Goal: Communication & Community: Answer question/provide support

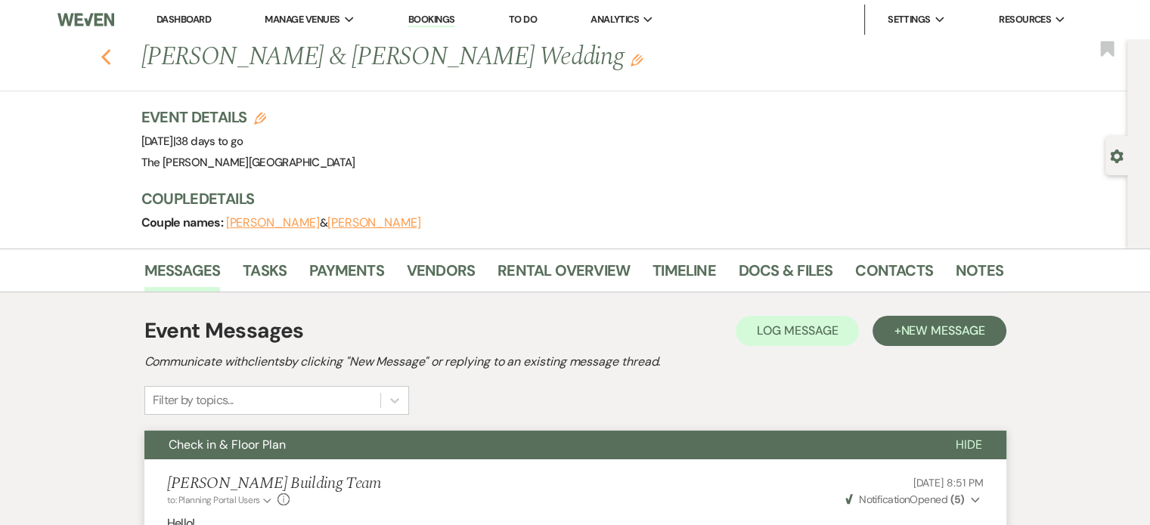
click at [110, 53] on use "button" at bounding box center [106, 57] width 10 height 17
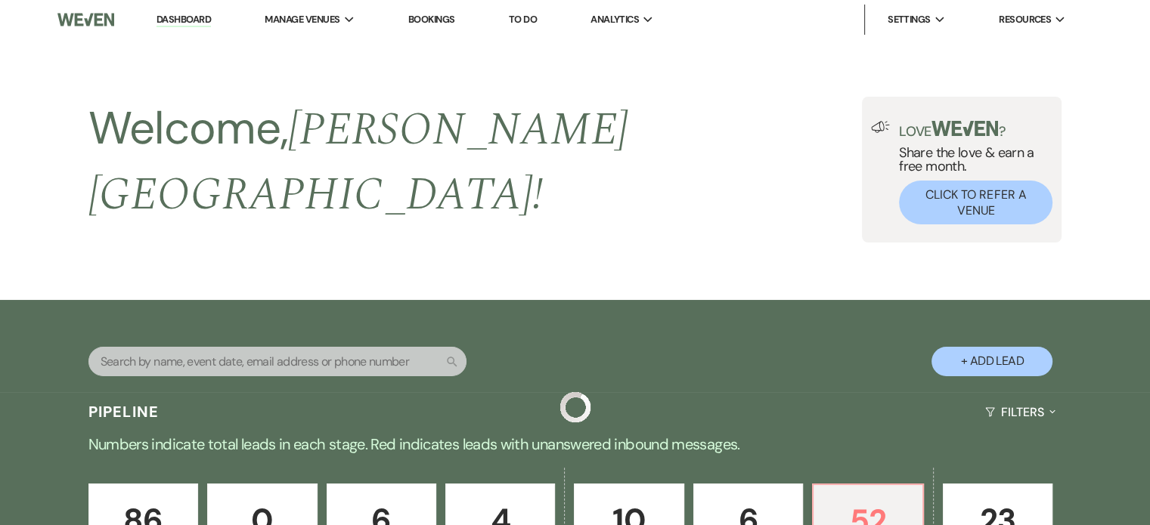
scroll to position [396, 0]
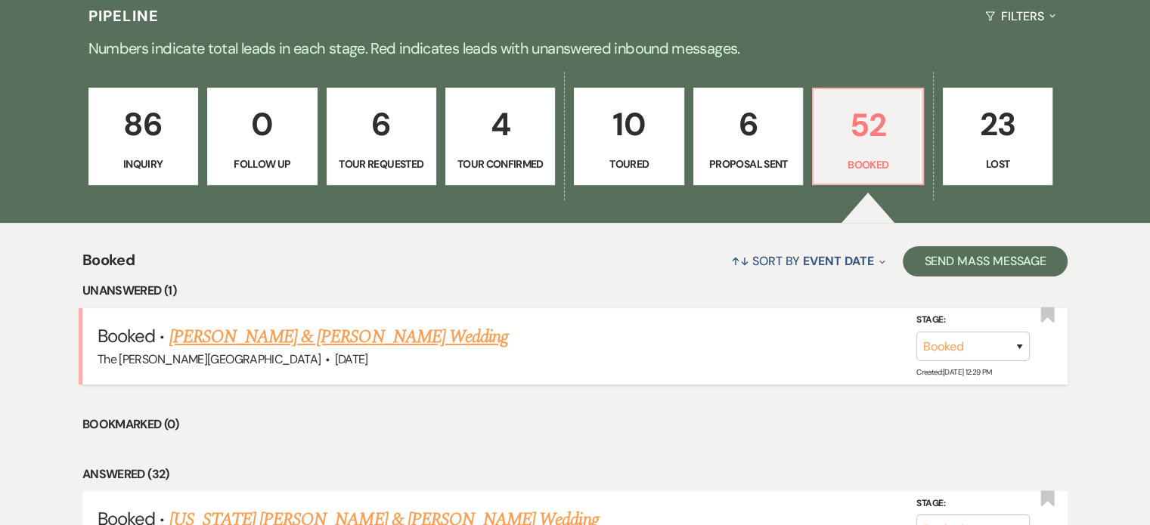
click at [379, 324] on link "[PERSON_NAME] & [PERSON_NAME] Wedding" at bounding box center [338, 337] width 339 height 27
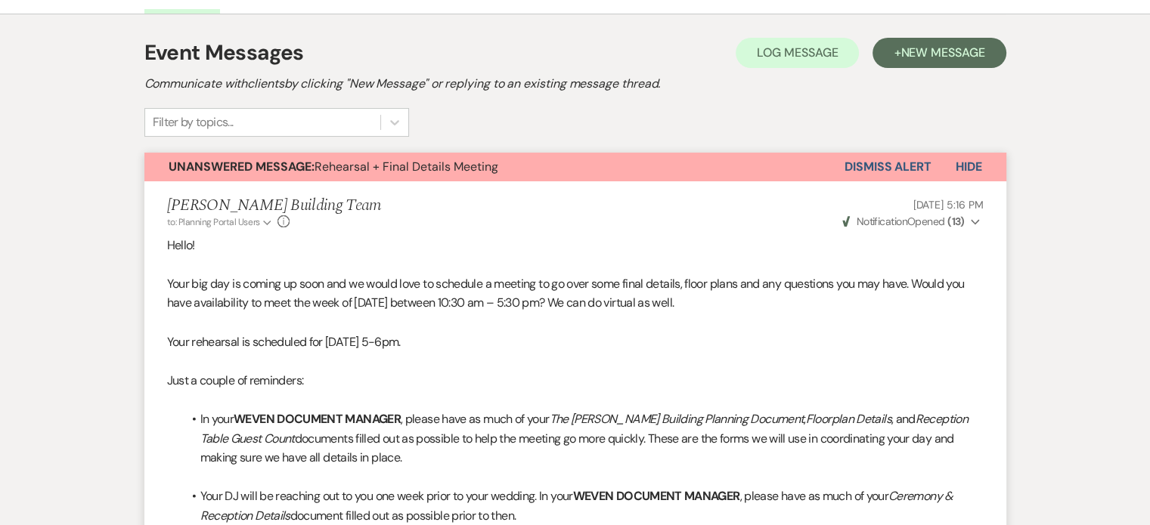
scroll to position [203, 0]
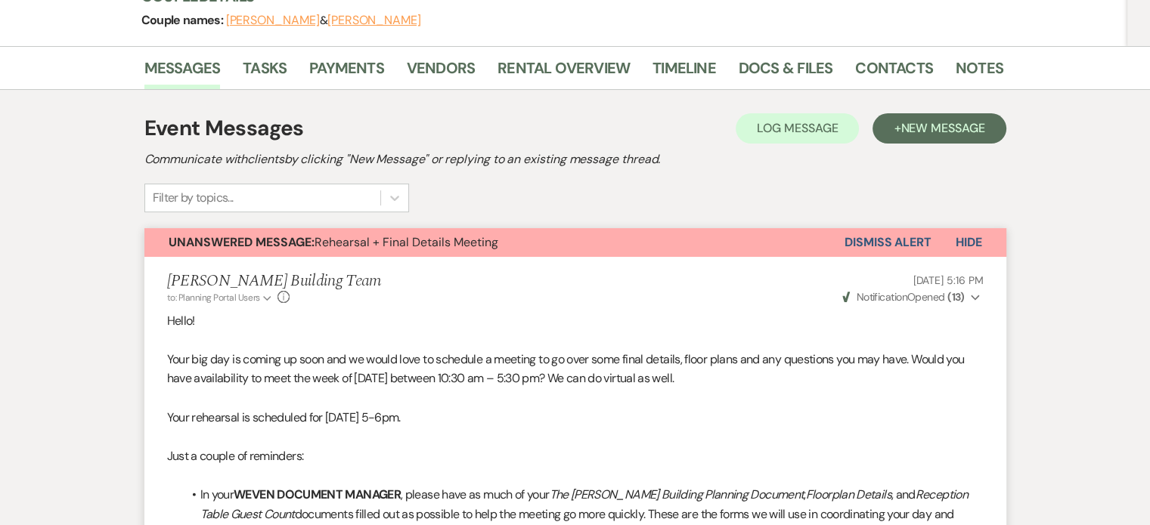
click at [967, 230] on button "Hide" at bounding box center [968, 242] width 75 height 29
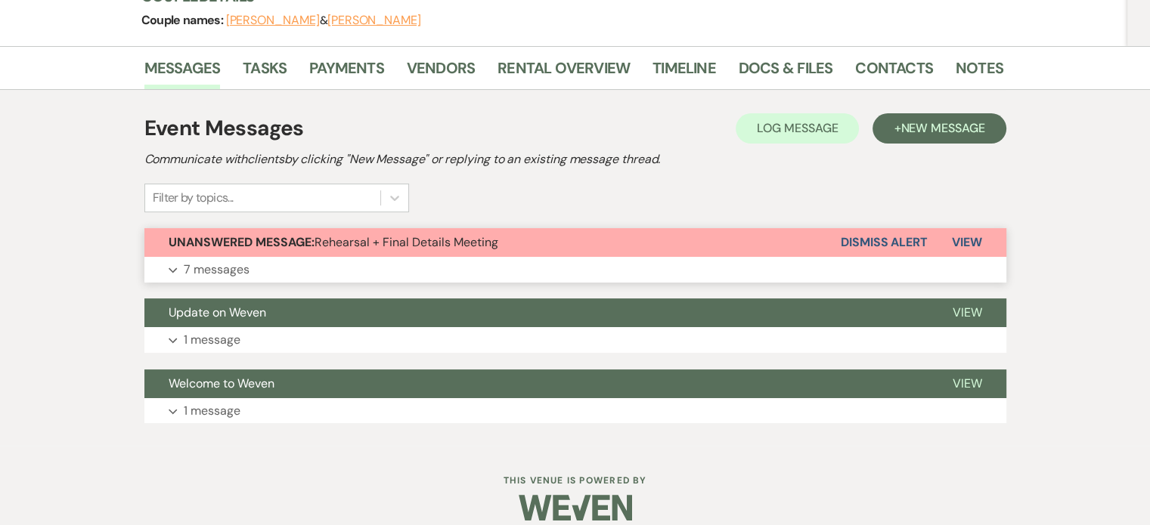
click at [861, 242] on button "Dismiss Alert" at bounding box center [884, 242] width 87 height 29
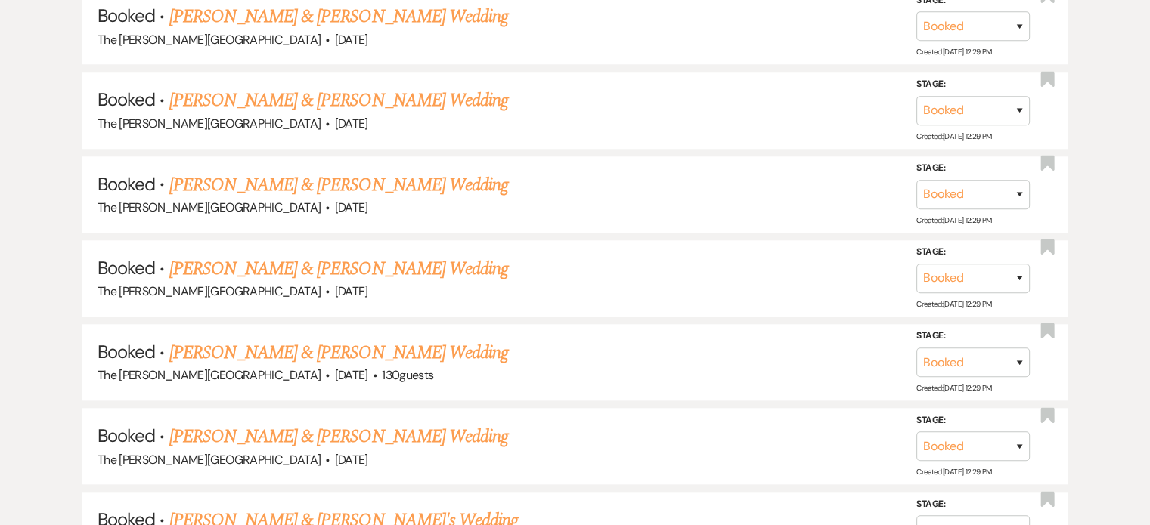
scroll to position [1331, 0]
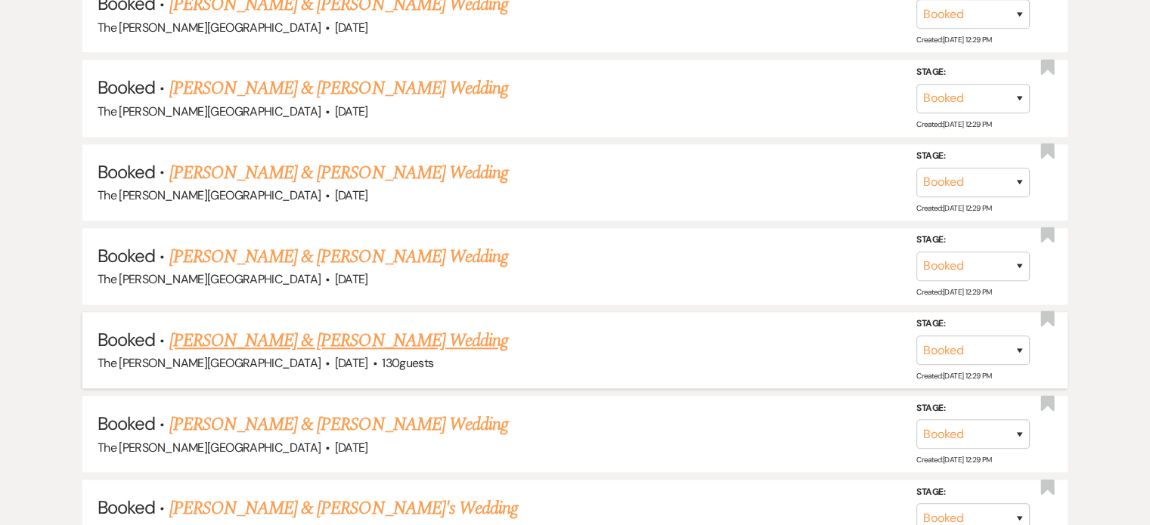
click at [418, 327] on link "[PERSON_NAME] & [PERSON_NAME] Wedding" at bounding box center [338, 340] width 339 height 27
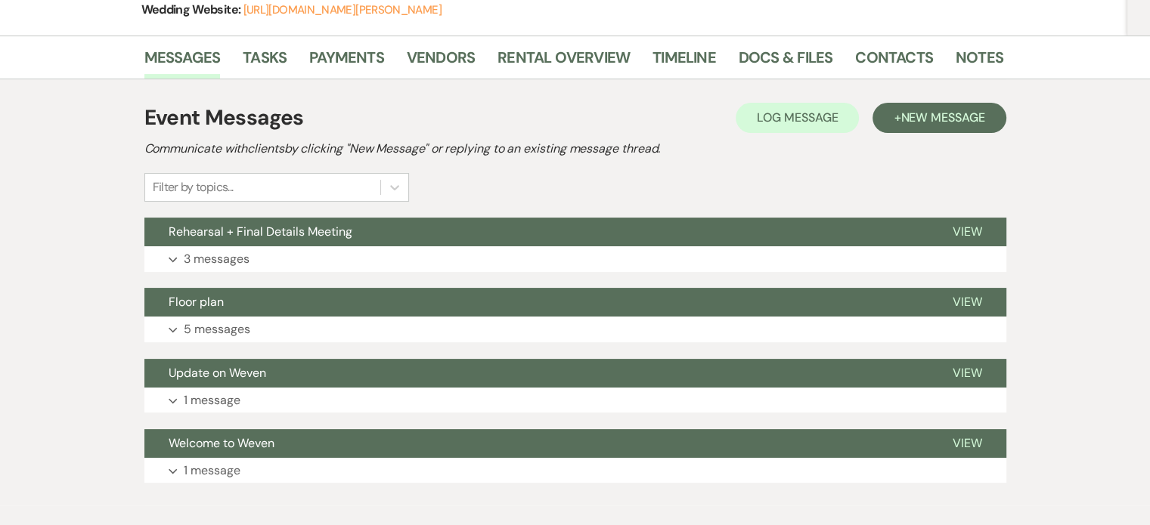
scroll to position [303, 0]
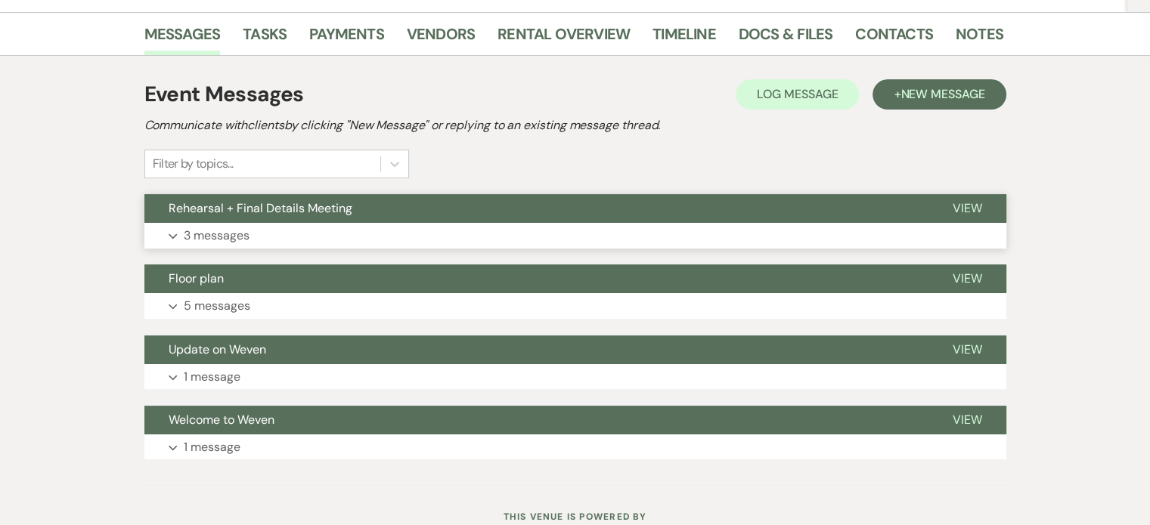
click at [789, 230] on button "Expand 3 messages" at bounding box center [575, 236] width 862 height 26
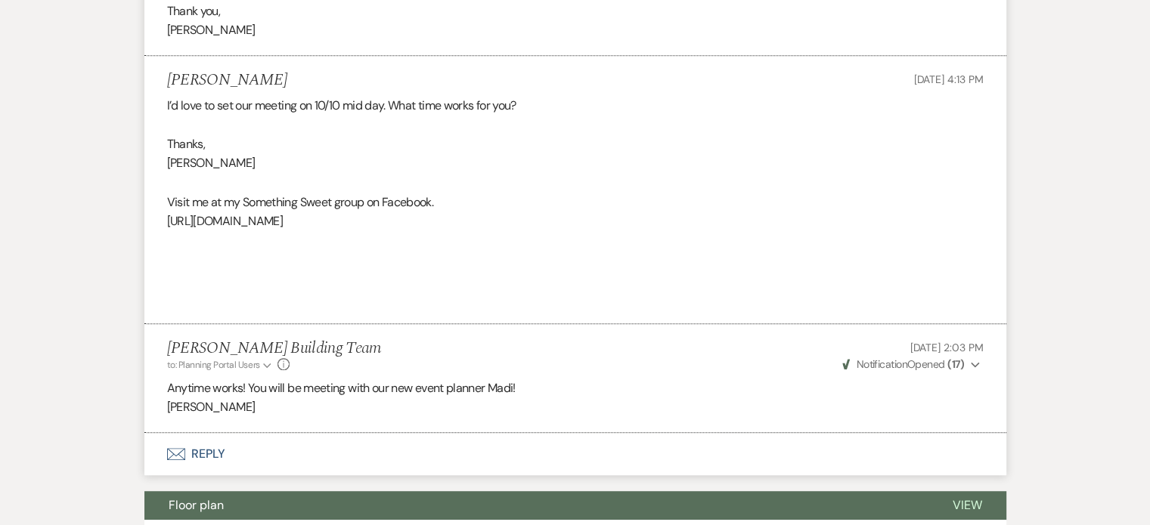
scroll to position [1006, 0]
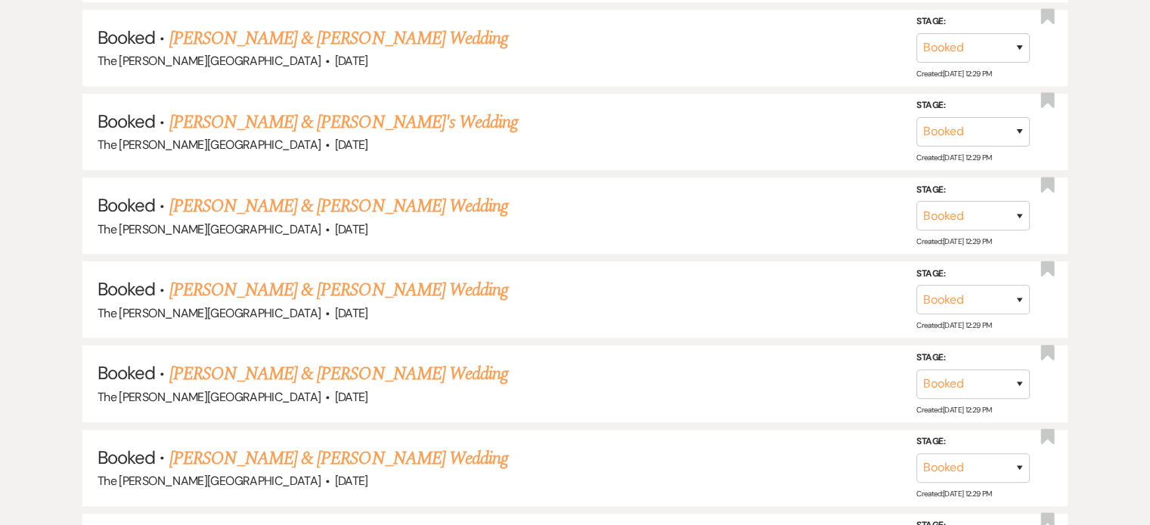
scroll to position [1032, 0]
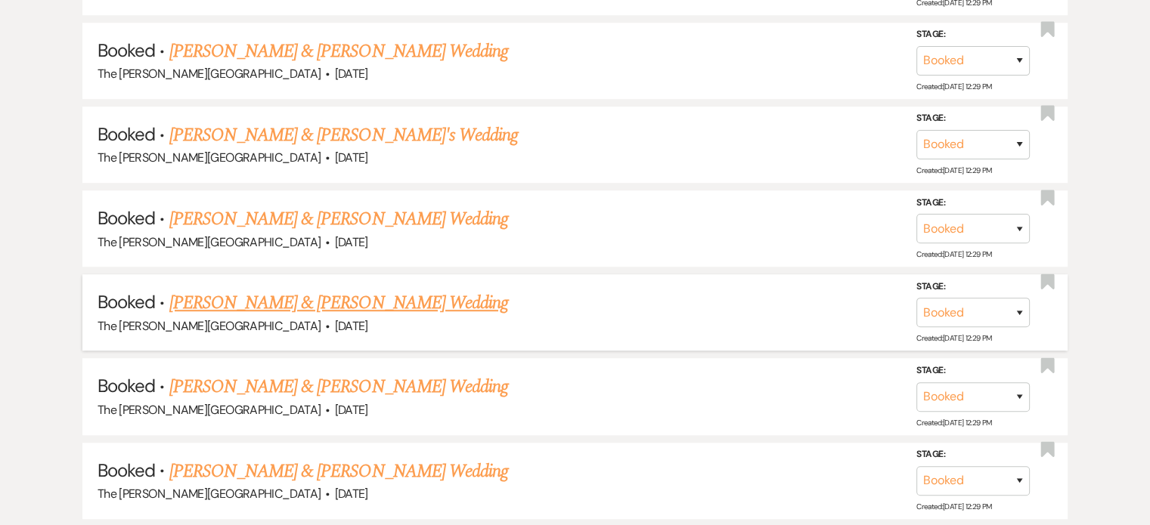
click at [388, 290] on link "[PERSON_NAME] & [PERSON_NAME] Wedding" at bounding box center [338, 303] width 339 height 27
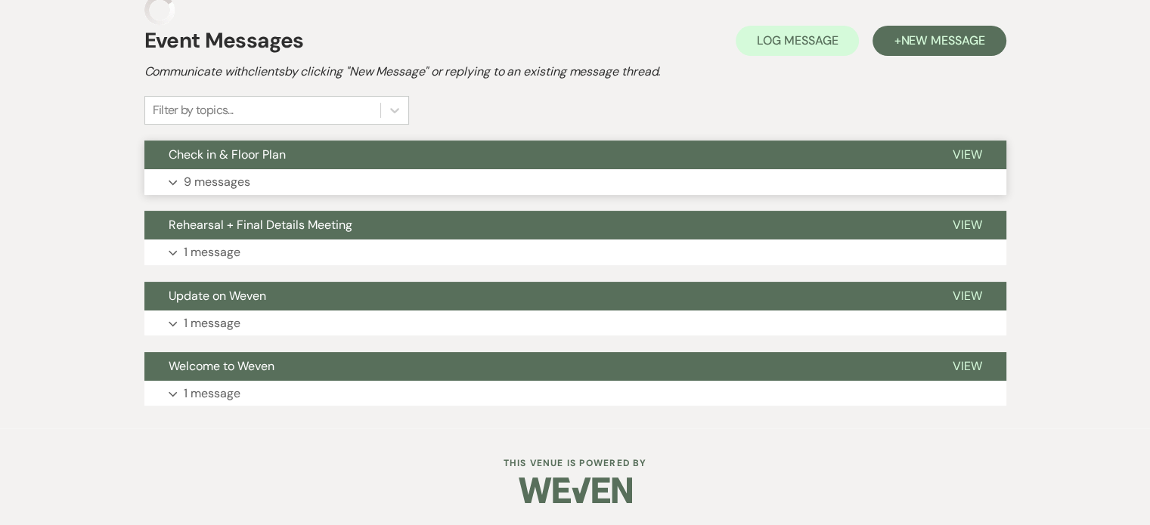
click at [960, 153] on span "View" at bounding box center [967, 155] width 29 height 16
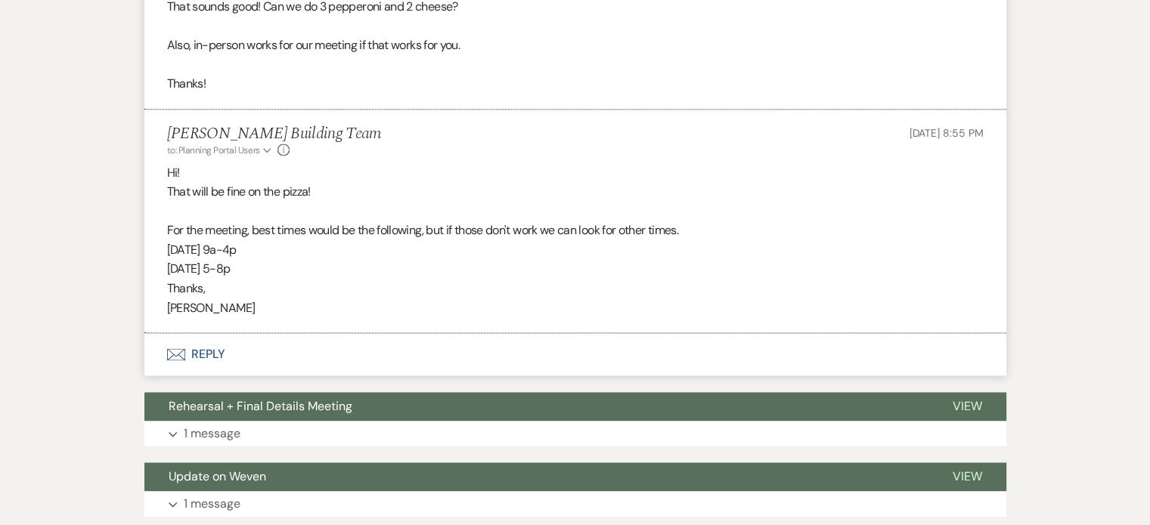
scroll to position [2084, 0]
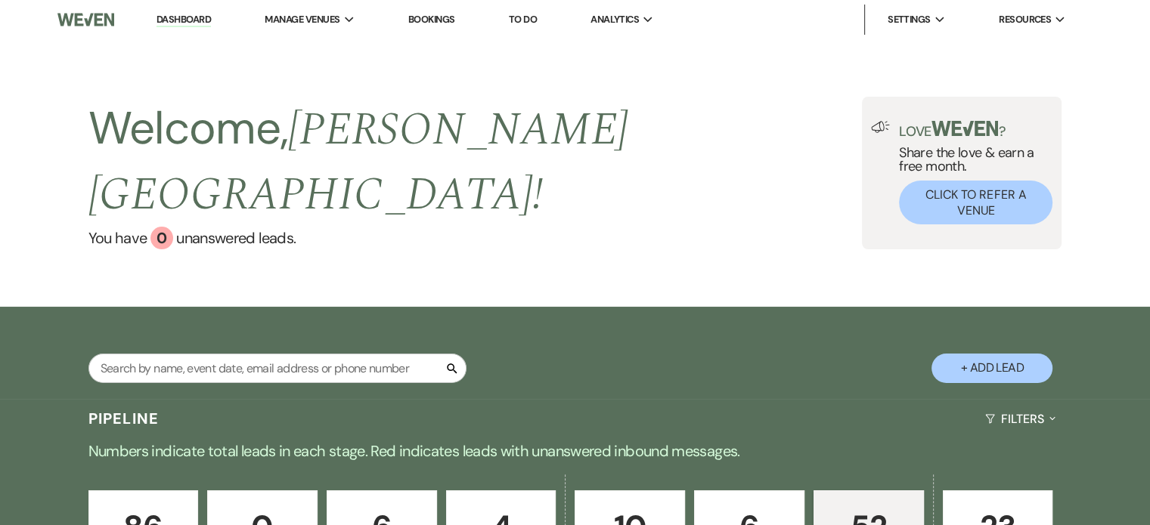
scroll to position [1032, 0]
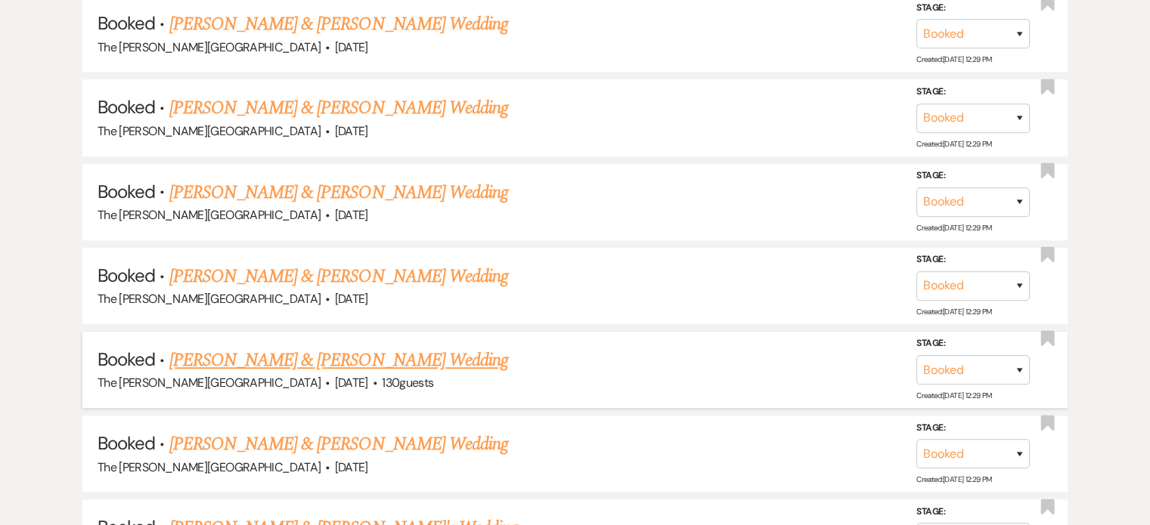
click at [405, 347] on link "[PERSON_NAME] & [PERSON_NAME] Wedding" at bounding box center [338, 360] width 339 height 27
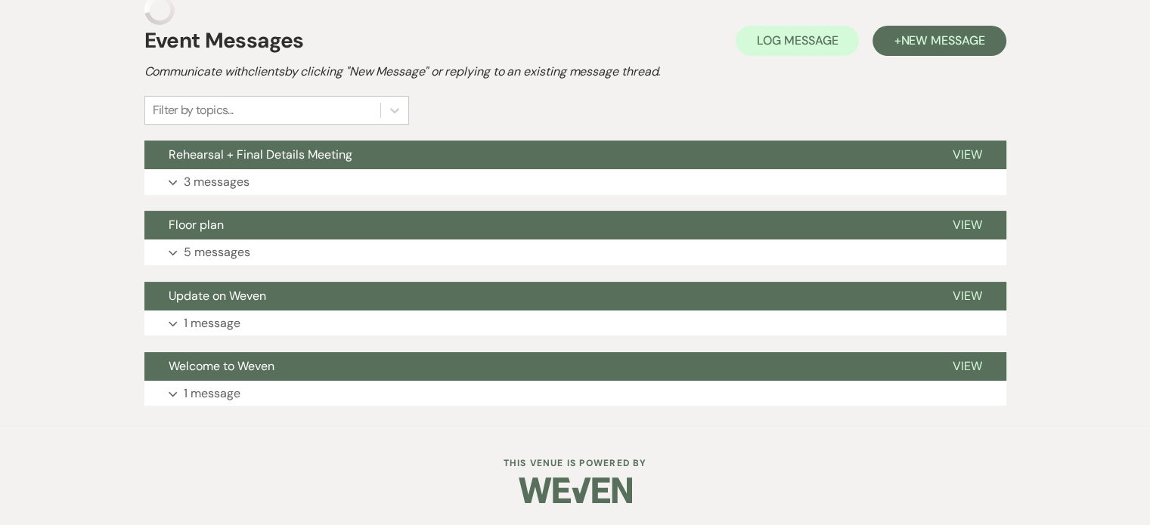
scroll to position [357, 0]
click at [828, 175] on button "Expand 3 messages" at bounding box center [575, 182] width 862 height 26
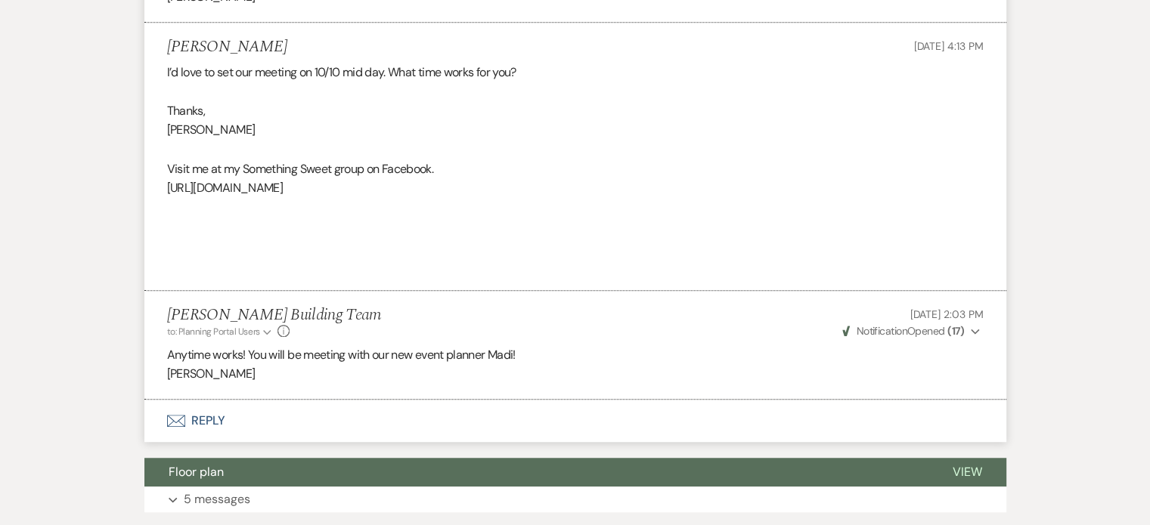
scroll to position [1046, 0]
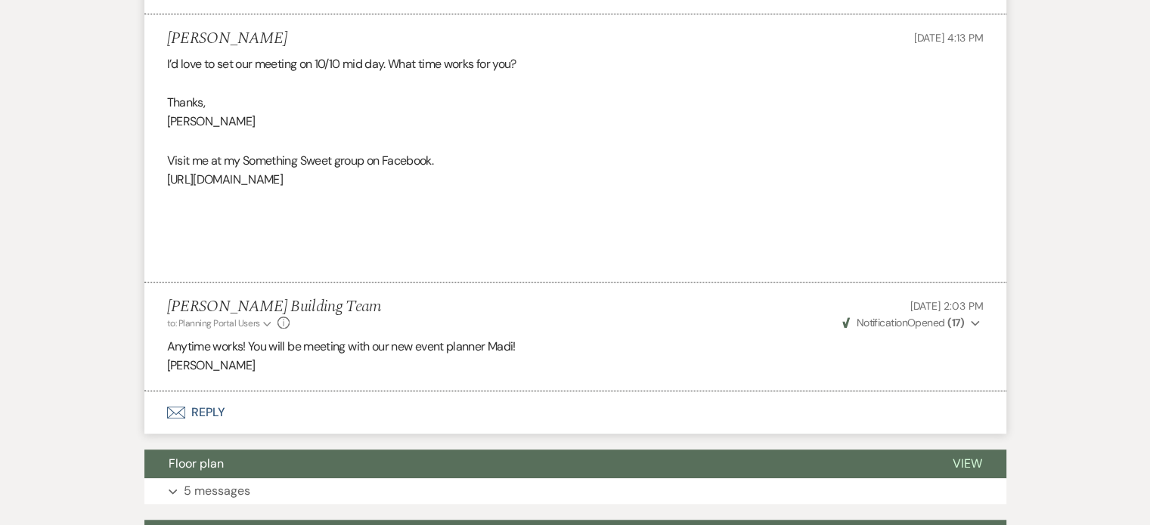
click at [209, 408] on button "Envelope Reply" at bounding box center [575, 413] width 862 height 42
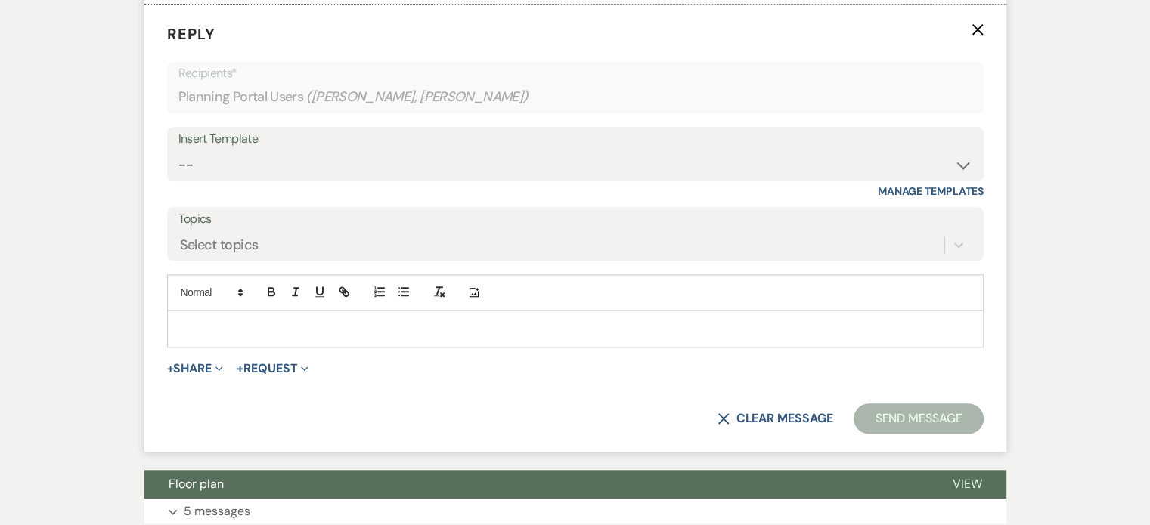
scroll to position [1455, 0]
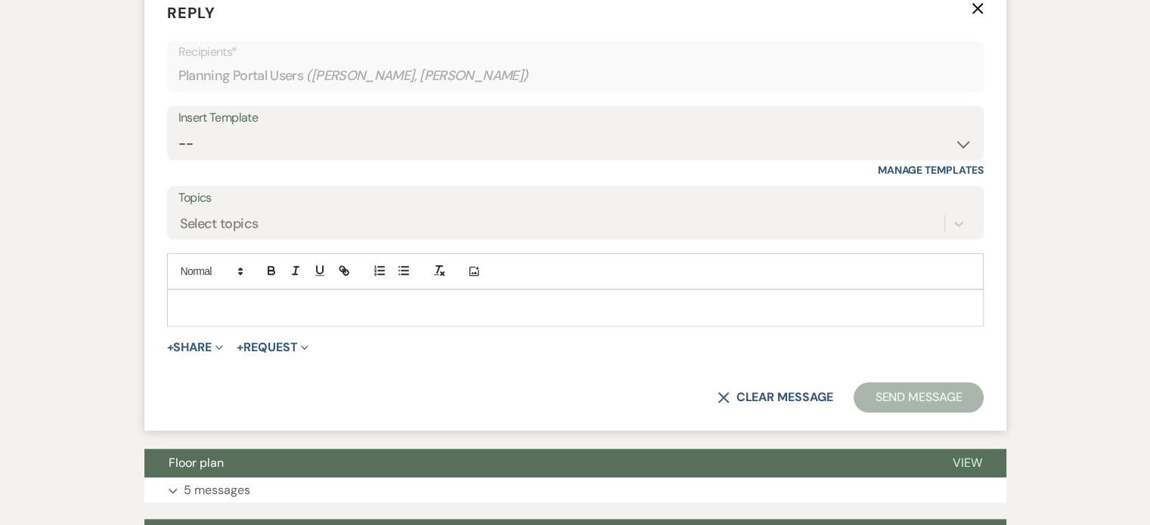
click at [876, 308] on p at bounding box center [575, 307] width 792 height 17
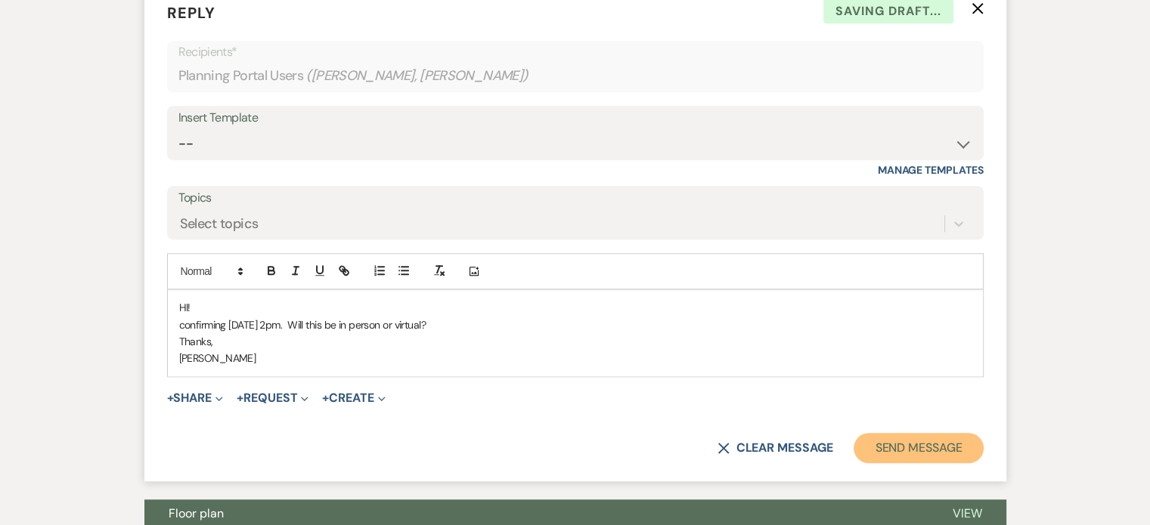
click at [933, 452] on button "Send Message" at bounding box center [918, 448] width 129 height 30
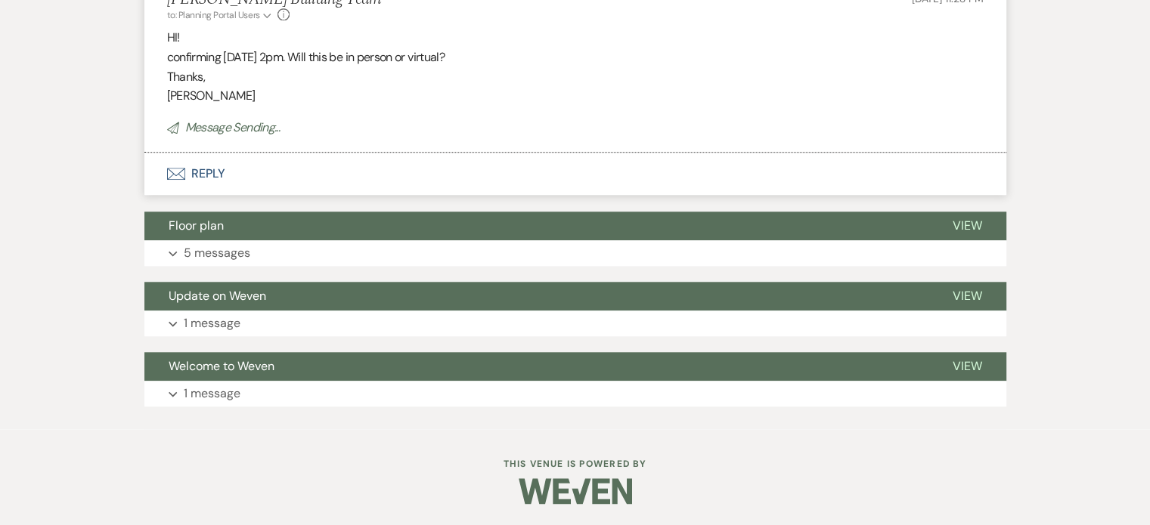
scroll to position [1431, 0]
